Goal: Browse casually

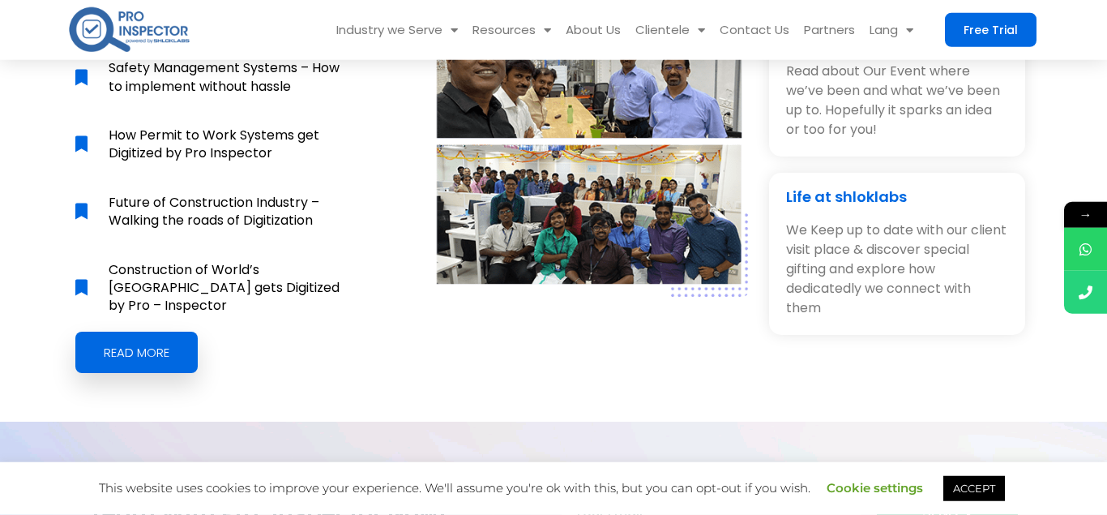
scroll to position [7452, 0]
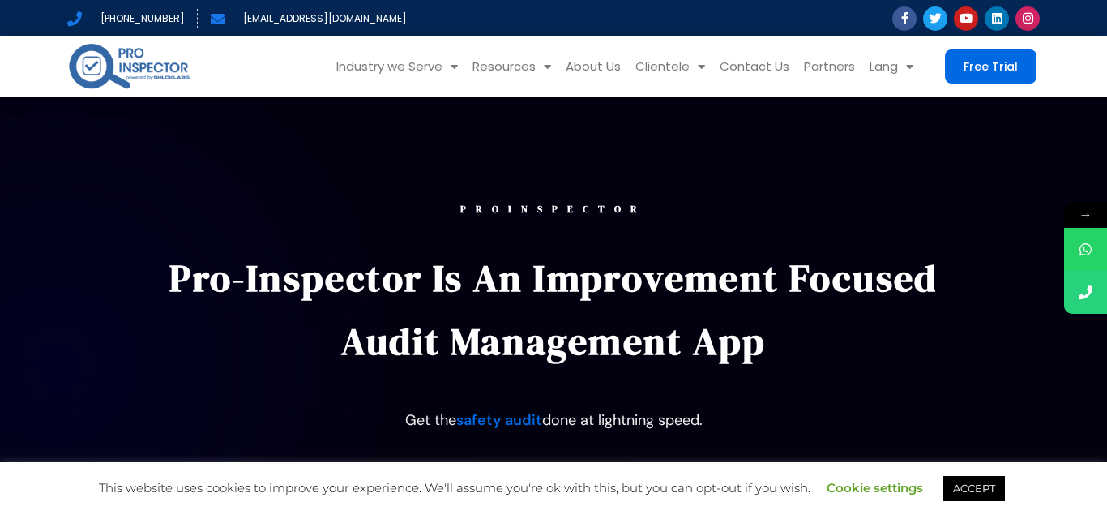
click at [275, 181] on div "PROINSPECTOR Pro-Inspector is an improvement focused audit management app Get t…" at bounding box center [553, 353] width 815 height 515
click at [127, 63] on img at bounding box center [129, 66] width 124 height 51
